Goal: Task Accomplishment & Management: Use online tool/utility

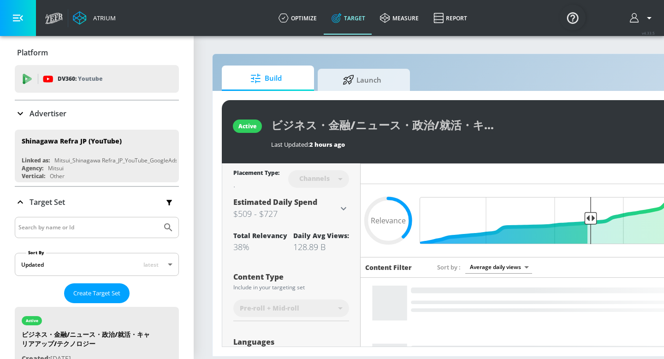
scroll to position [96, 0]
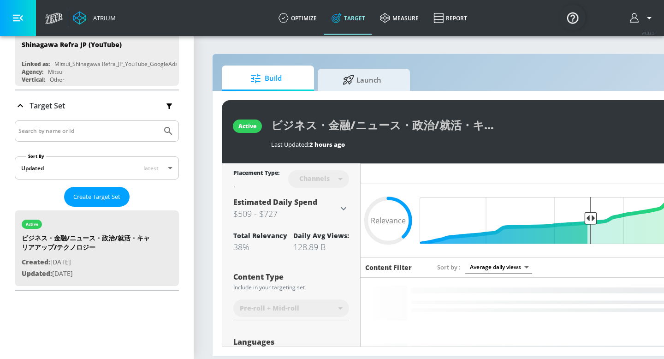
click at [273, 65] on div "Build Launch active ビジネス・金融/ニュース・政治/就活・キャリアアップ/テクノロジー Last Updated: 2 hours ago…" at bounding box center [485, 204] width 546 height 303
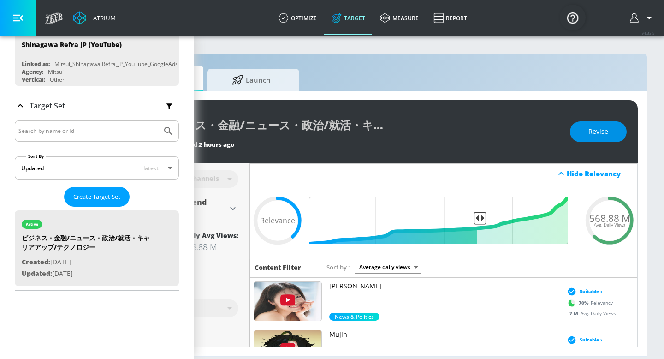
scroll to position [0, 112]
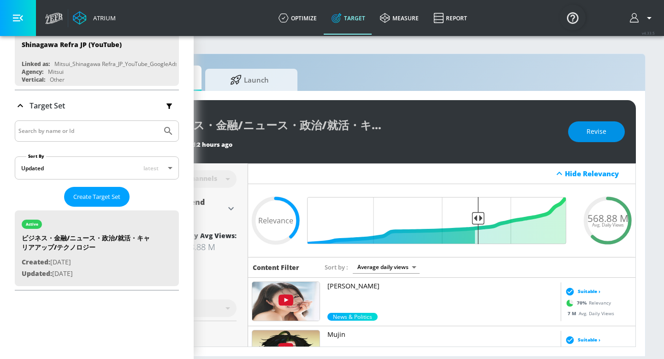
click at [606, 130] on button "Revise" at bounding box center [596, 131] width 57 height 21
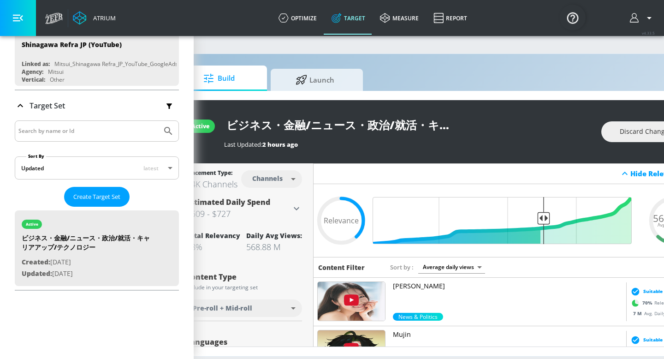
scroll to position [0, 0]
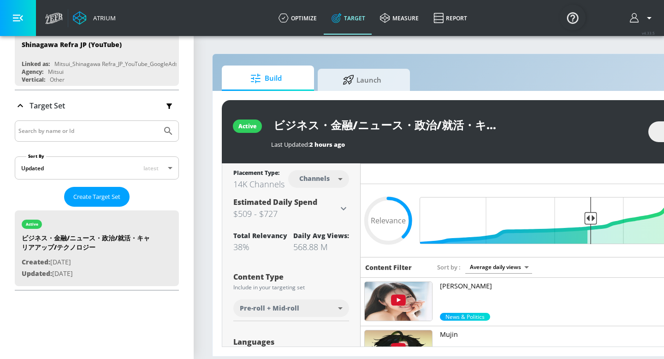
click at [347, 180] on body "Atrium optimize Target measure Report optimize Target measure Report v 4.33.5 P…" at bounding box center [332, 179] width 664 height 359
click at [313, 214] on div "Videos" at bounding box center [315, 214] width 26 height 10
type input "videos"
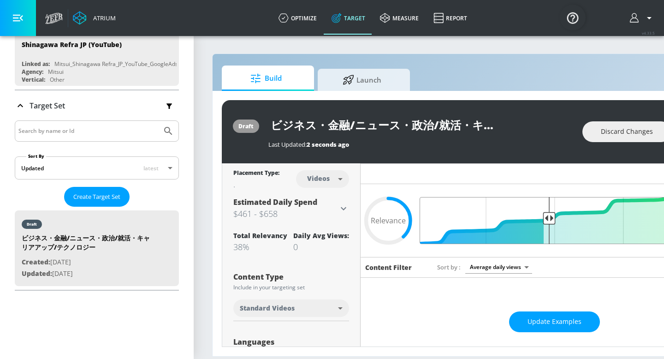
drag, startPoint x: 590, startPoint y: 215, endPoint x: 549, endPoint y: 215, distance: 41.0
click at [549, 215] on input "Final Threshold" at bounding box center [554, 220] width 258 height 47
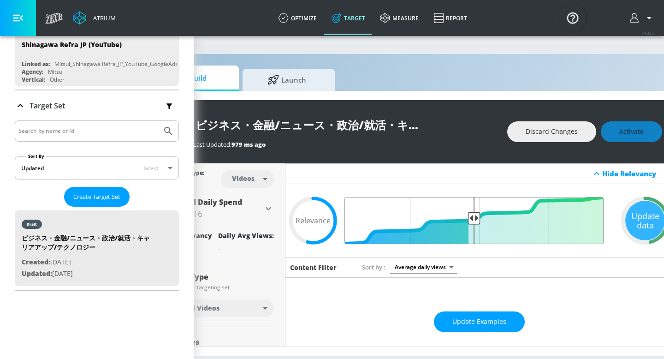
scroll to position [0, 112]
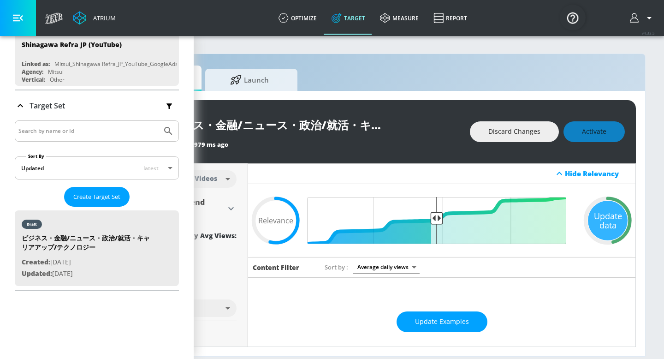
click at [585, 132] on div "Discard Changes Activate" at bounding box center [547, 131] width 155 height 21
click at [593, 131] on span "Activate" at bounding box center [594, 132] width 24 height 12
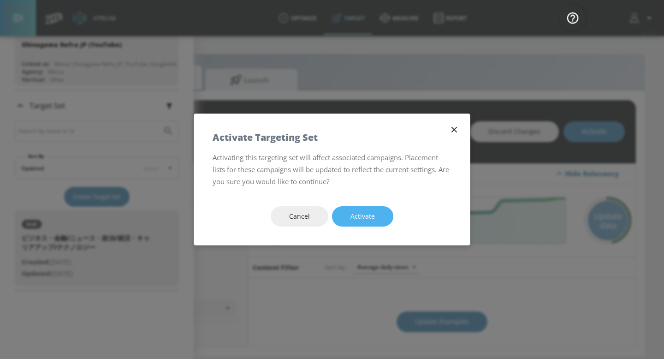
click at [374, 219] on button "Activate" at bounding box center [362, 216] width 61 height 21
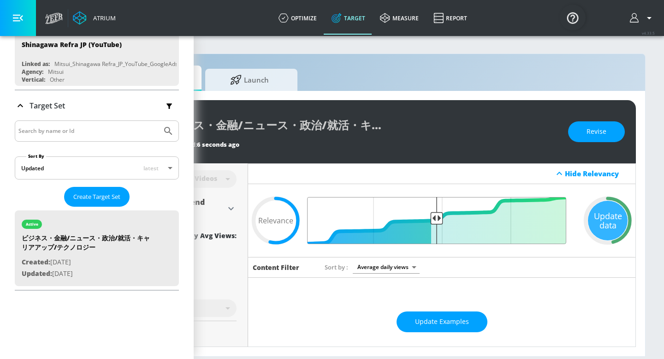
drag, startPoint x: 435, startPoint y: 217, endPoint x: 415, endPoint y: 217, distance: 19.8
click at [415, 217] on input "Final Threshold" at bounding box center [442, 220] width 258 height 47
click at [600, 130] on span "Revise" at bounding box center [596, 132] width 20 height 12
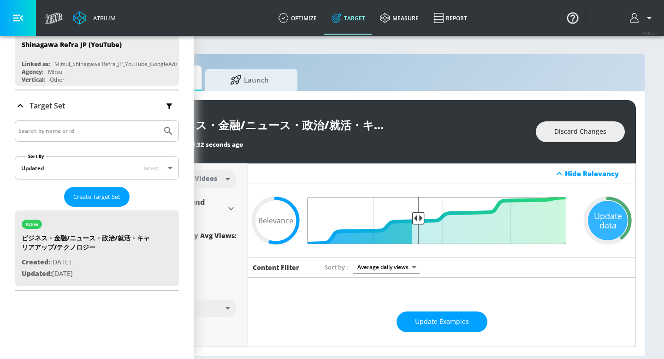
drag, startPoint x: 434, startPoint y: 219, endPoint x: 419, endPoint y: 219, distance: 15.2
click at [419, 219] on input "Final Threshold" at bounding box center [442, 220] width 258 height 47
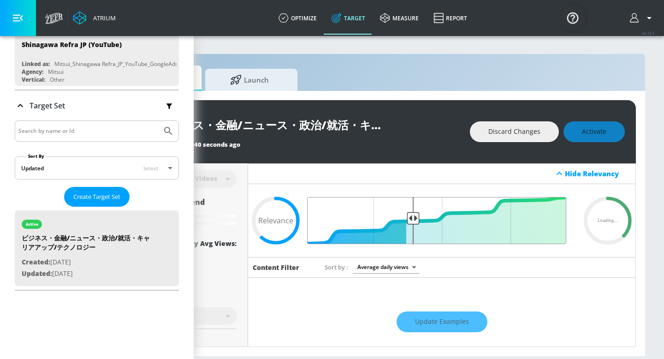
click at [413, 219] on input "Final Threshold" at bounding box center [442, 220] width 258 height 47
type input "0.61"
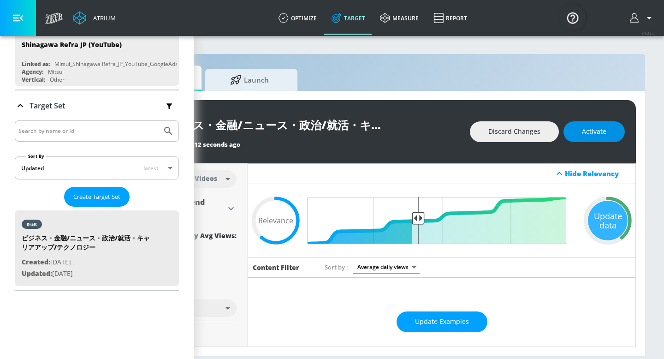
click at [592, 136] on span "Activate" at bounding box center [594, 132] width 24 height 12
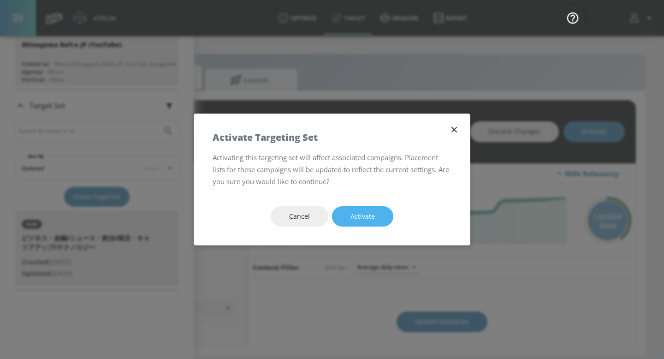
click at [366, 220] on span "Activate" at bounding box center [362, 217] width 24 height 12
